Goal: Task Accomplishment & Management: Manage account settings

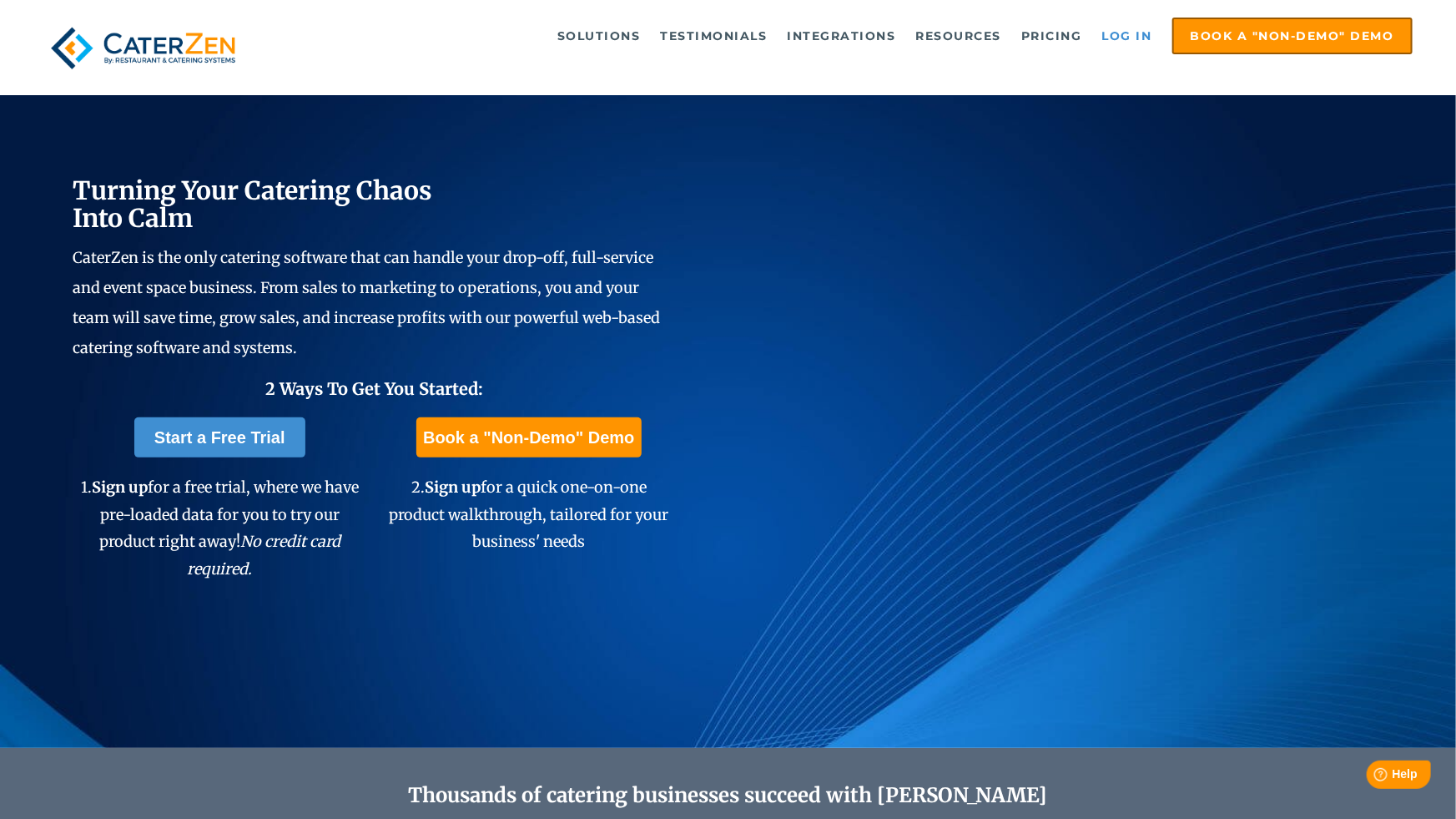
click at [1115, 29] on link "Log in" at bounding box center [1126, 36] width 67 height 34
click at [1118, 40] on link "Log in" at bounding box center [1126, 36] width 67 height 34
click at [1135, 28] on link "Log in" at bounding box center [1126, 36] width 67 height 34
